Goal: Task Accomplishment & Management: Use online tool/utility

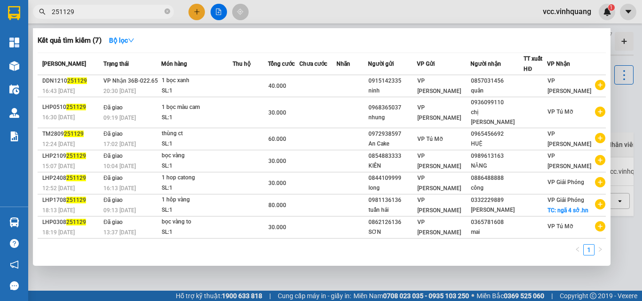
click at [624, 118] on div at bounding box center [321, 150] width 642 height 301
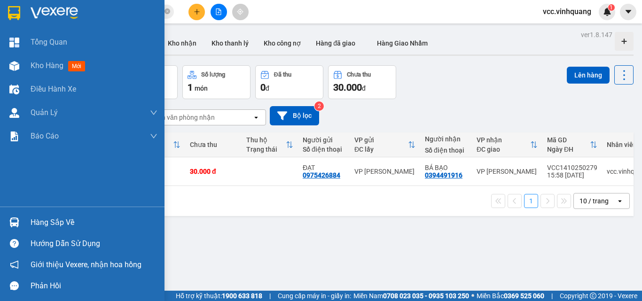
click at [71, 224] on div "Hàng sắp về" at bounding box center [94, 223] width 127 height 14
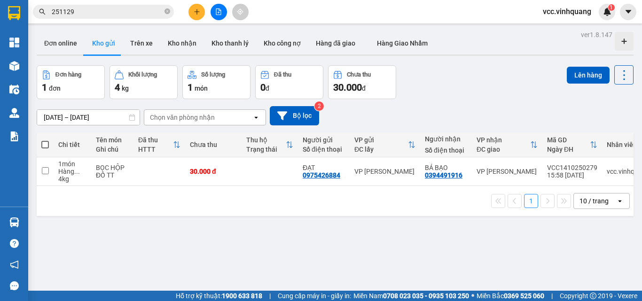
drag, startPoint x: 471, startPoint y: 243, endPoint x: 319, endPoint y: 209, distance: 155.6
click at [470, 244] on section "Kết quả tìm kiếm ( 7 ) Bộ lọc Mã ĐH Trạng thái Món hàng Thu hộ Tổng cước Chưa c…" at bounding box center [321, 150] width 642 height 301
click at [192, 12] on button at bounding box center [197, 12] width 16 height 16
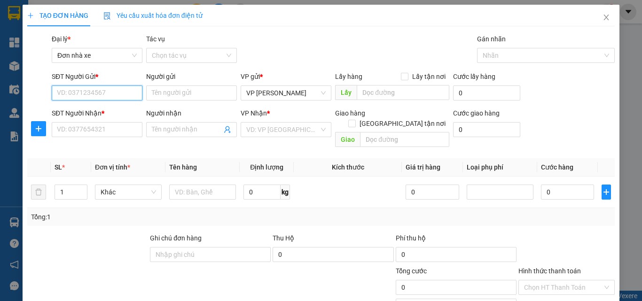
click at [90, 89] on input "SĐT Người Gửi *" at bounding box center [97, 93] width 91 height 15
type input "0911882650"
drag, startPoint x: 114, startPoint y: 109, endPoint x: 102, endPoint y: 124, distance: 19.8
click at [114, 110] on div "0911882650 - vp 64 vcc" at bounding box center [96, 112] width 79 height 10
type input "vp 64 vcc"
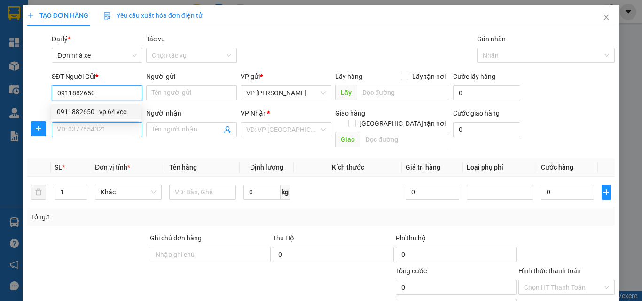
type input "0931353999"
type input "CTY. [GEOGRAPHIC_DATA]"
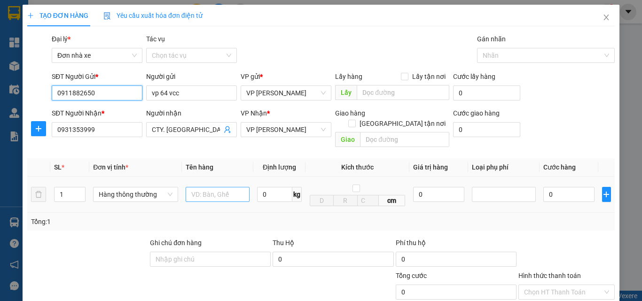
type input "0911882650"
click at [214, 187] on input "text" at bounding box center [218, 194] width 64 height 15
type input "[PERSON_NAME] 14/10"
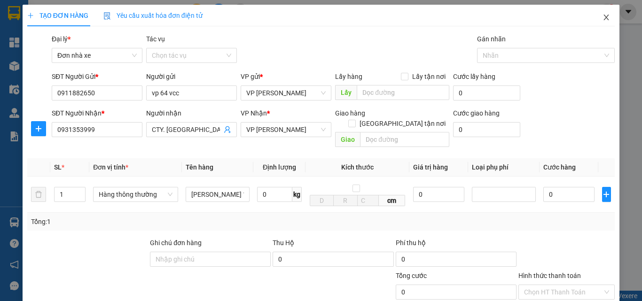
click at [603, 15] on icon "close" at bounding box center [607, 18] width 8 height 8
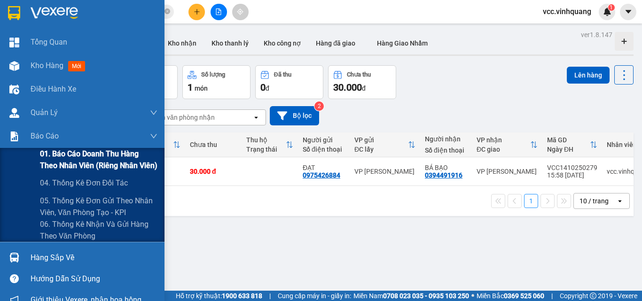
click at [58, 160] on span "01. Báo cáo doanh thu hàng theo nhân viên (riêng nhân viên)" at bounding box center [99, 160] width 118 height 24
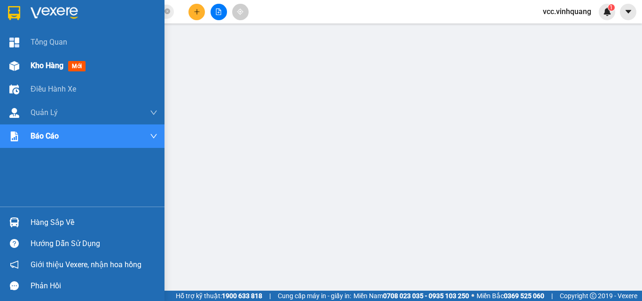
click at [39, 62] on span "Kho hàng" at bounding box center [47, 65] width 33 height 9
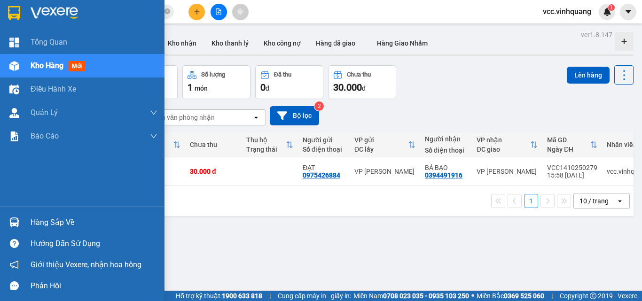
click at [50, 221] on div "Hàng sắp về" at bounding box center [94, 223] width 127 height 14
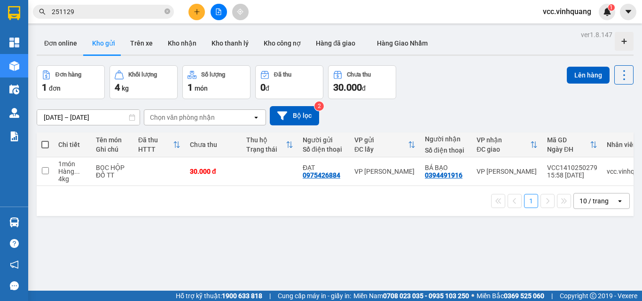
drag, startPoint x: 485, startPoint y: 234, endPoint x: 481, endPoint y: 229, distance: 6.4
click at [484, 233] on section "Kết quả tìm kiếm ( 7 ) Bộ lọc Mã ĐH Trạng thái Món hàng Thu hộ Tổng cước Chưa c…" at bounding box center [321, 150] width 642 height 301
click at [41, 166] on td at bounding box center [45, 171] width 17 height 29
checkbox input "true"
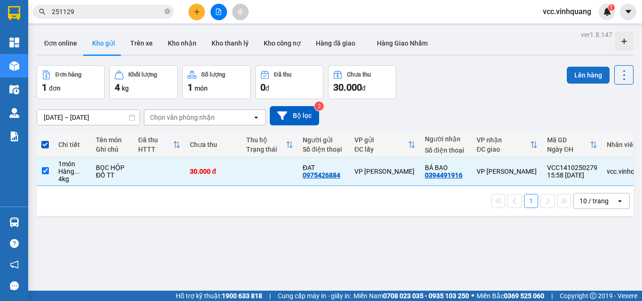
click at [584, 71] on button "Lên hàng" at bounding box center [588, 75] width 43 height 17
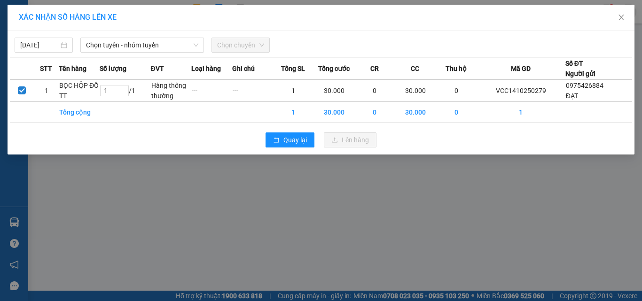
click at [95, 36] on div "[DATE] Chọn tuyến - nhóm tuyến Chọn chuyến" at bounding box center [321, 43] width 622 height 20
click at [100, 42] on span "Chọn tuyến - nhóm tuyến" at bounding box center [142, 45] width 112 height 14
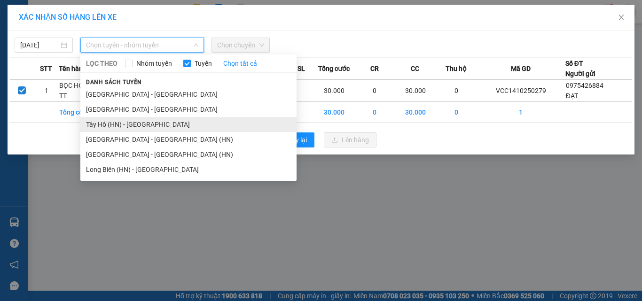
click at [132, 124] on li "Tây Hồ (HN) - [GEOGRAPHIC_DATA]" at bounding box center [188, 124] width 216 height 15
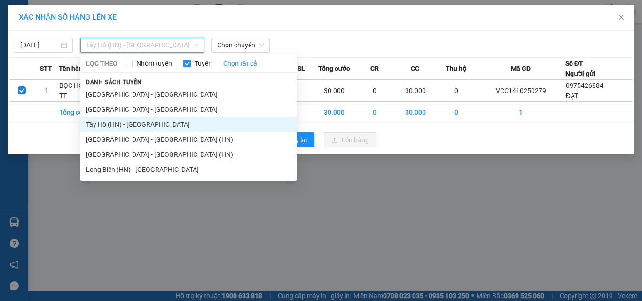
click at [116, 44] on span "Tây Hồ (HN) - [GEOGRAPHIC_DATA]" at bounding box center [142, 45] width 112 height 14
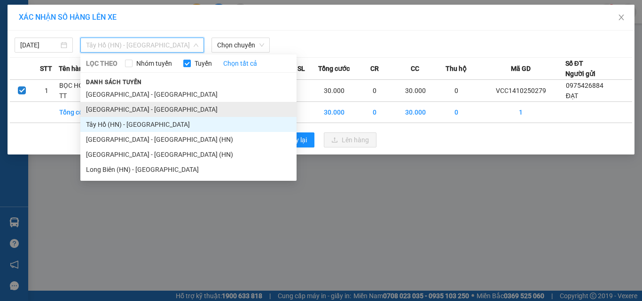
click at [116, 110] on li "[GEOGRAPHIC_DATA] - [GEOGRAPHIC_DATA]" at bounding box center [188, 109] width 216 height 15
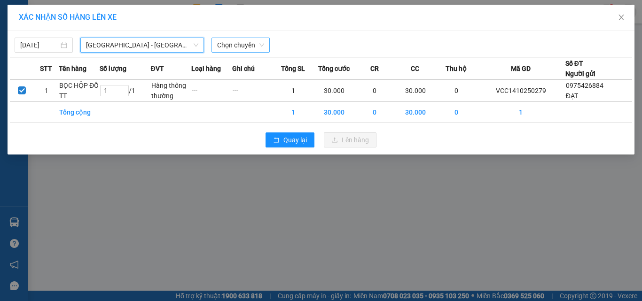
click at [242, 43] on span "Chọn chuyến" at bounding box center [240, 45] width 47 height 14
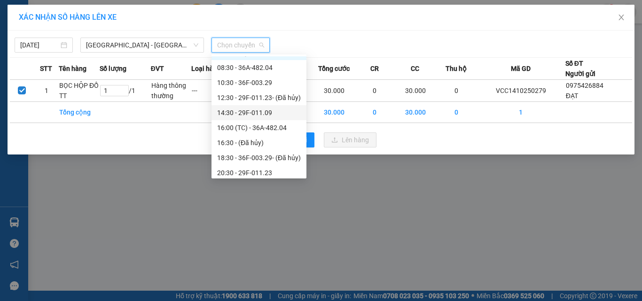
scroll to position [15, 0]
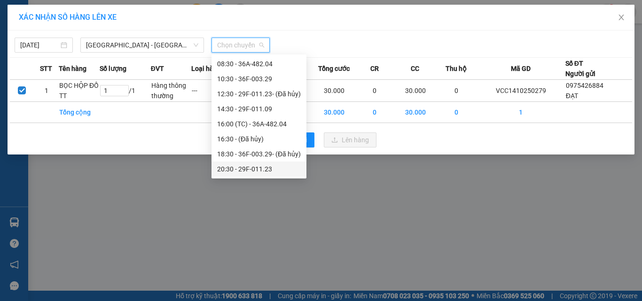
click at [264, 167] on div "20:30 - 29F-011.23" at bounding box center [259, 169] width 84 height 10
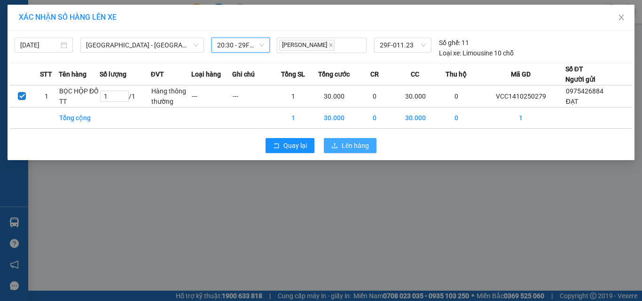
click at [357, 146] on span "Lên hàng" at bounding box center [355, 146] width 27 height 10
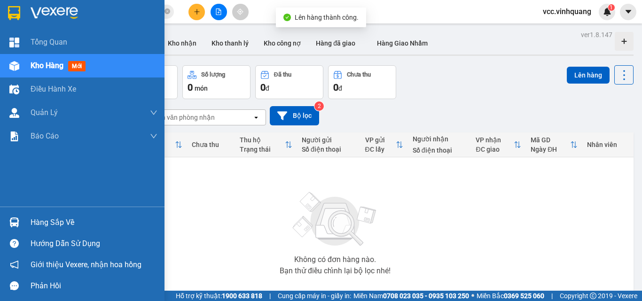
click at [63, 219] on div "Hàng sắp về" at bounding box center [94, 223] width 127 height 14
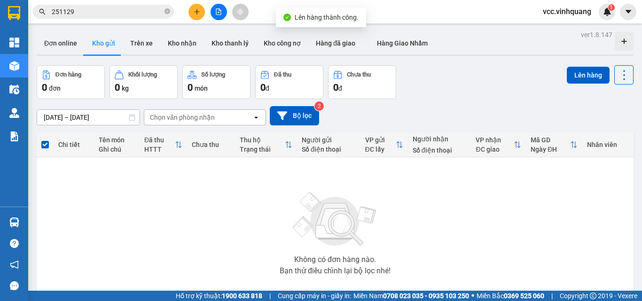
drag, startPoint x: 512, startPoint y: 211, endPoint x: 167, endPoint y: 125, distance: 356.2
click at [495, 205] on section "Kết quả tìm kiếm ( 7 ) Bộ lọc Mã ĐH Trạng thái Món hàng Thu hộ Tổng cước Chưa c…" at bounding box center [321, 150] width 642 height 301
